Goal: Find specific page/section: Find specific page/section

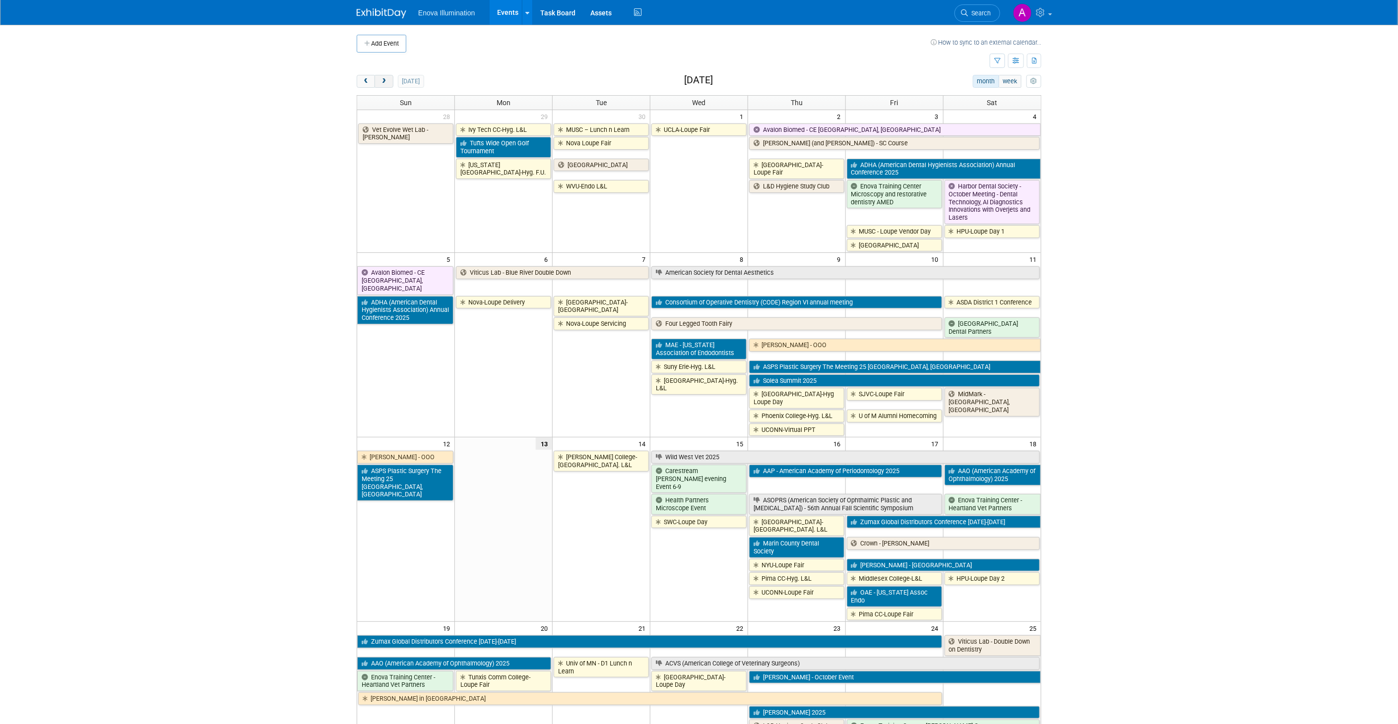
click at [385, 81] on span "next" at bounding box center [383, 81] width 7 height 6
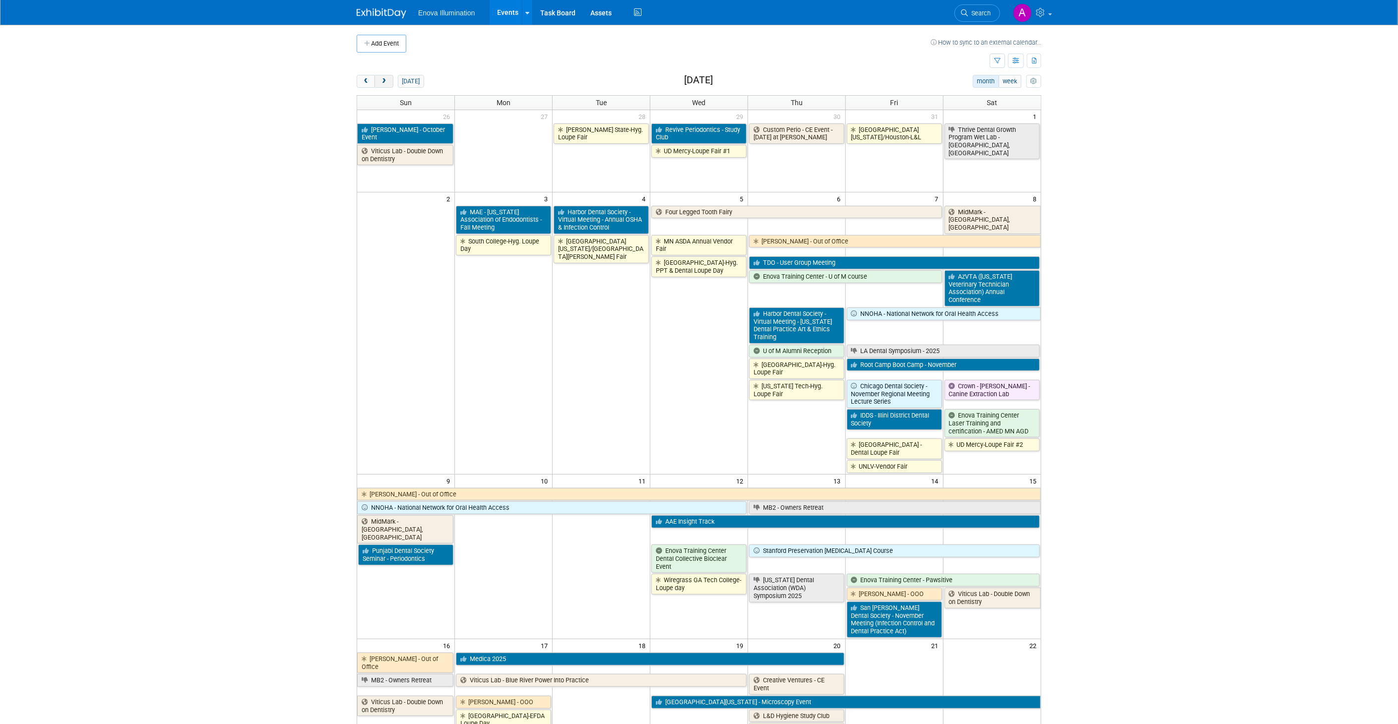
click at [385, 81] on span "next" at bounding box center [383, 81] width 7 height 6
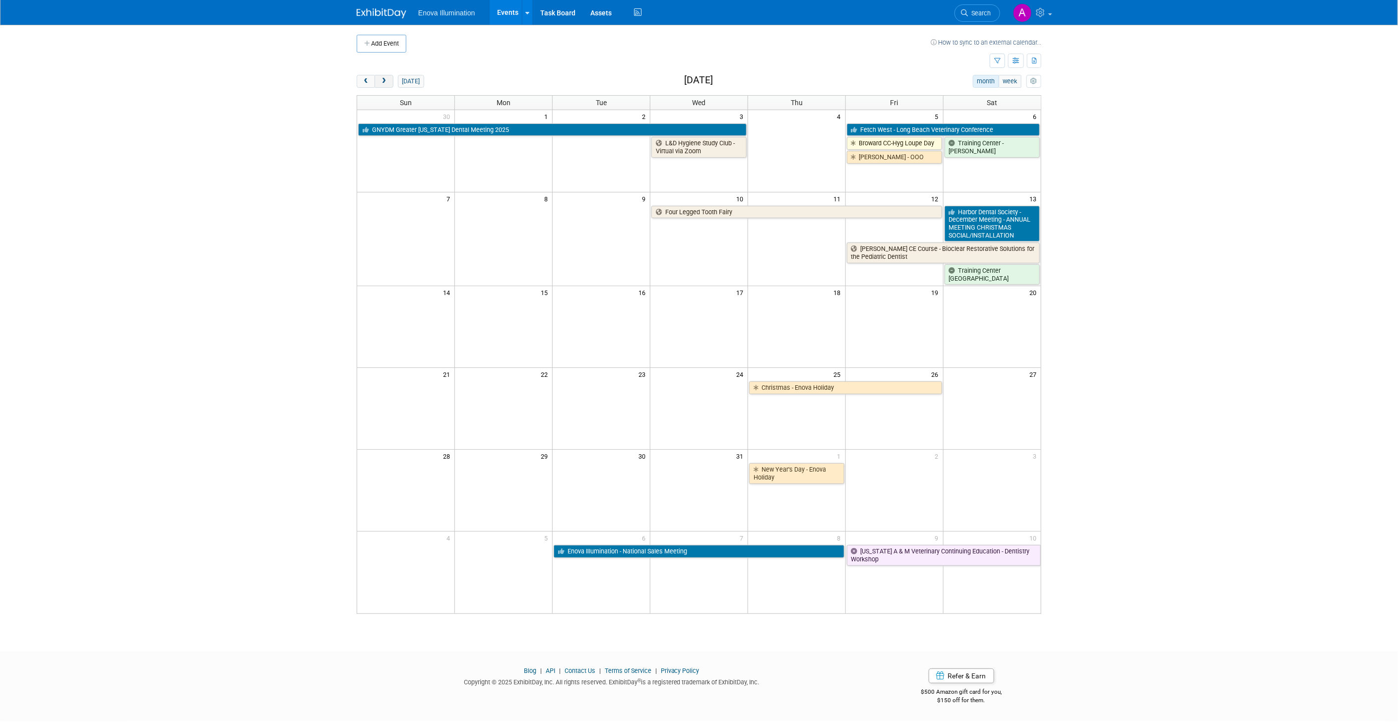
click at [383, 82] on span "next" at bounding box center [383, 81] width 7 height 6
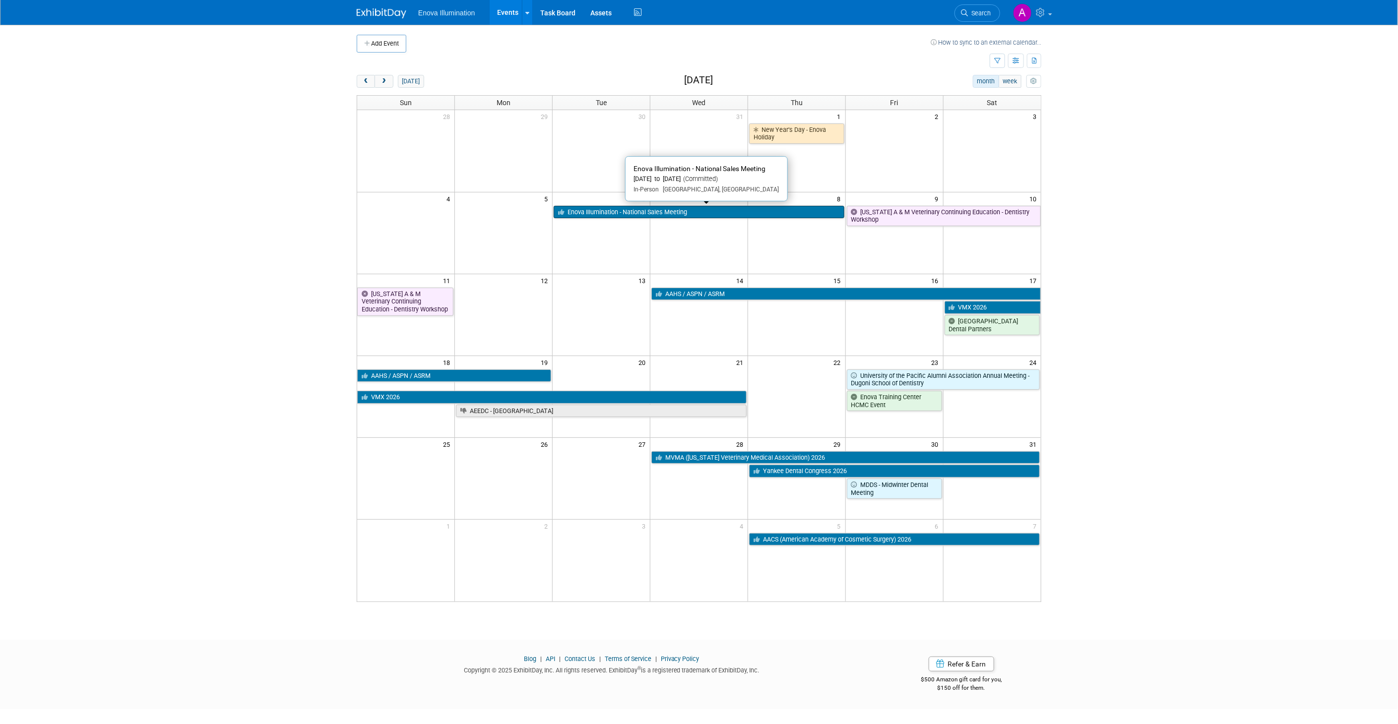
click at [607, 212] on link "Enova Illumination - National Sales Meeting" at bounding box center [698, 212] width 291 height 13
click at [1255, 569] on body "Enova Illumination Events Add Event Bulk Upload Events Shareable Event Boards R…" at bounding box center [699, 362] width 1398 height 724
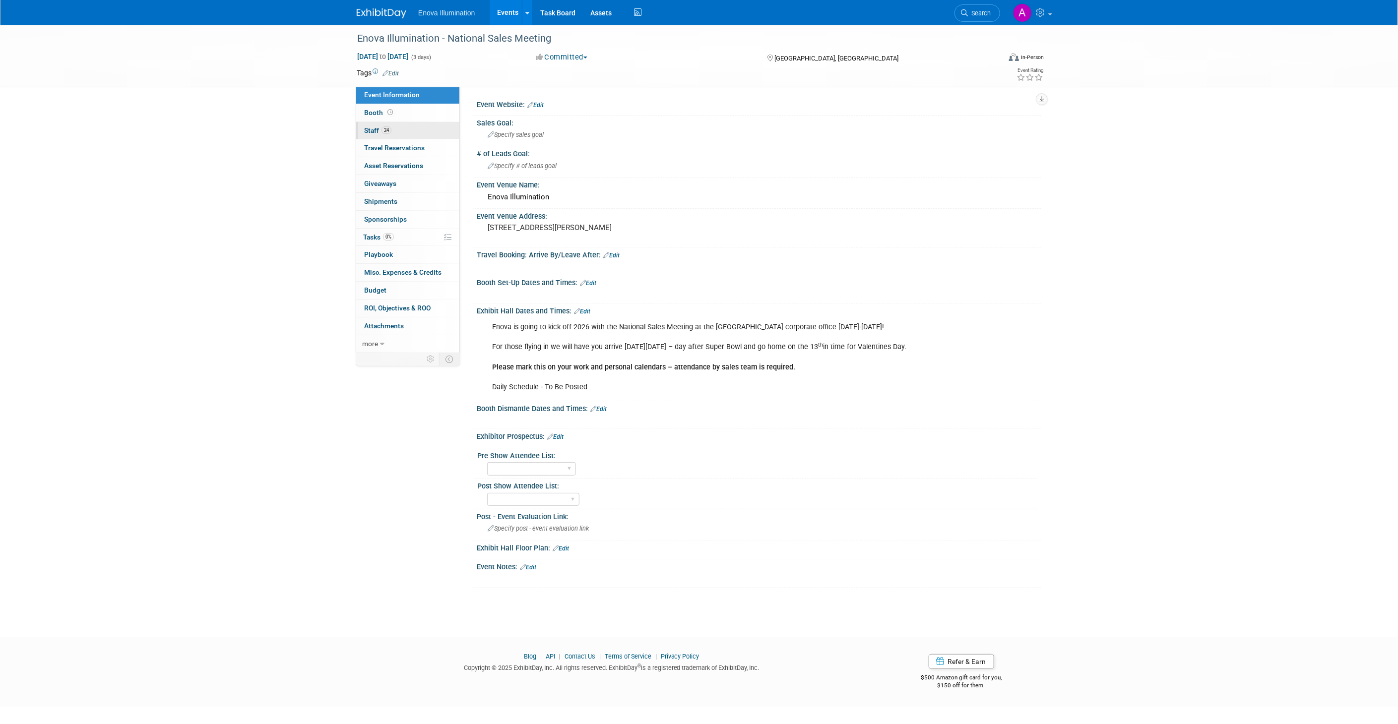
click at [411, 131] on link "24 Staff 24" at bounding box center [407, 130] width 103 height 17
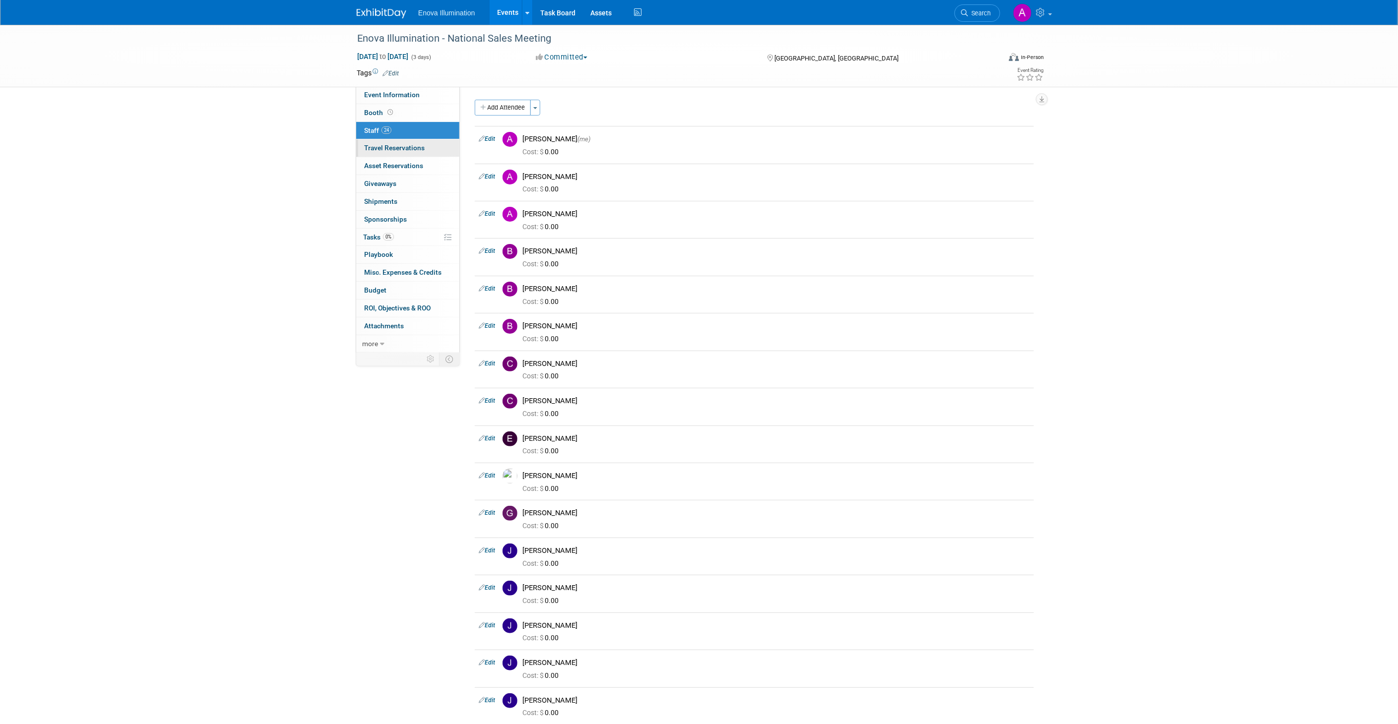
click at [422, 146] on span "Travel Reservations 0" at bounding box center [394, 148] width 61 height 8
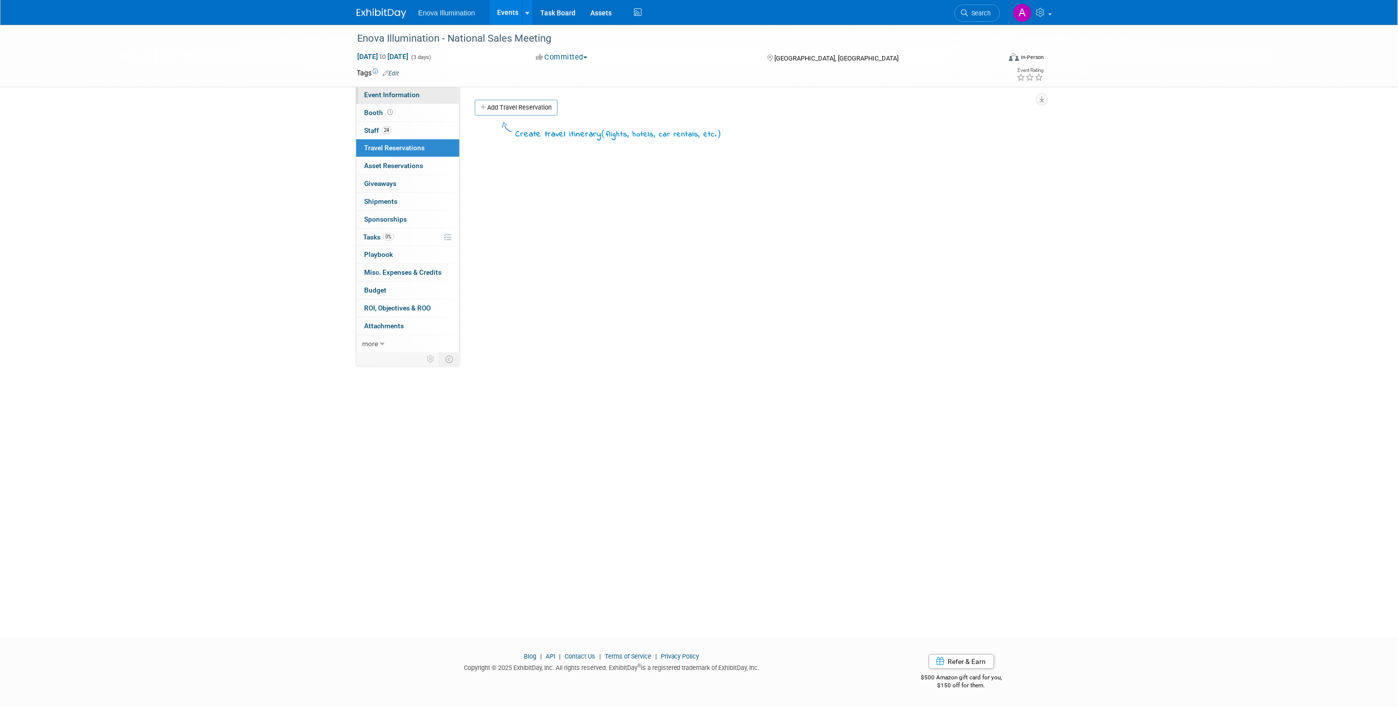
click at [424, 97] on link "Event Information" at bounding box center [407, 94] width 103 height 17
